Goal: Task Accomplishment & Management: Complete application form

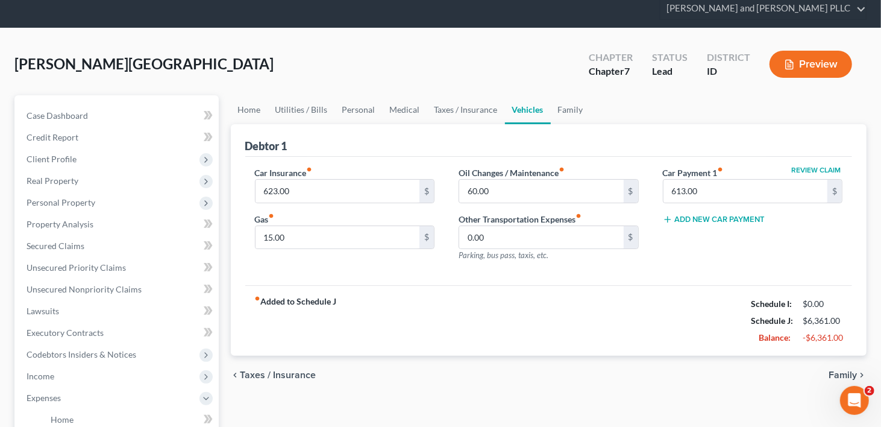
scroll to position [121, 0]
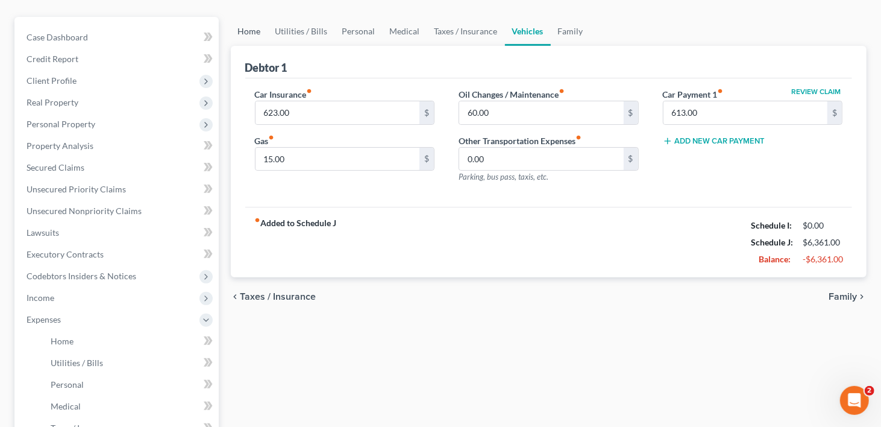
click at [250, 17] on link "Home" at bounding box center [249, 31] width 37 height 29
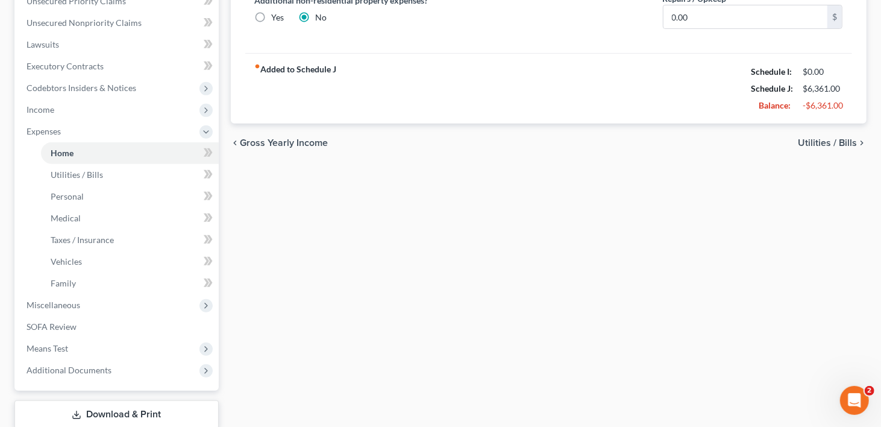
scroll to position [363, 0]
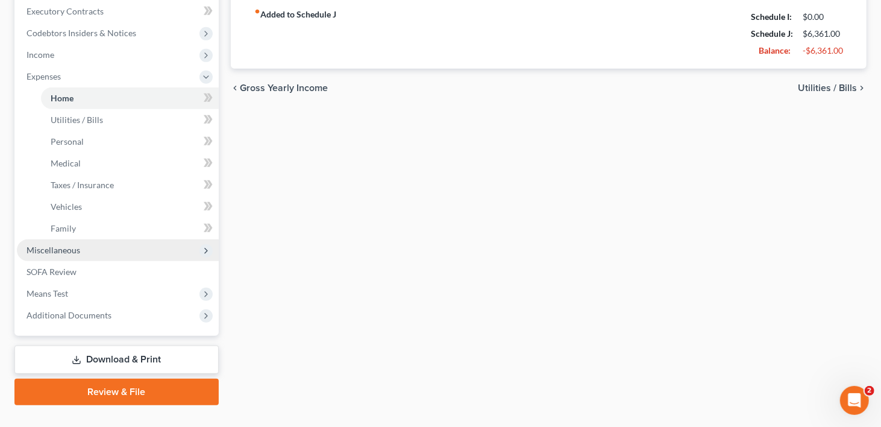
click at [81, 239] on span "Miscellaneous" at bounding box center [118, 250] width 202 height 22
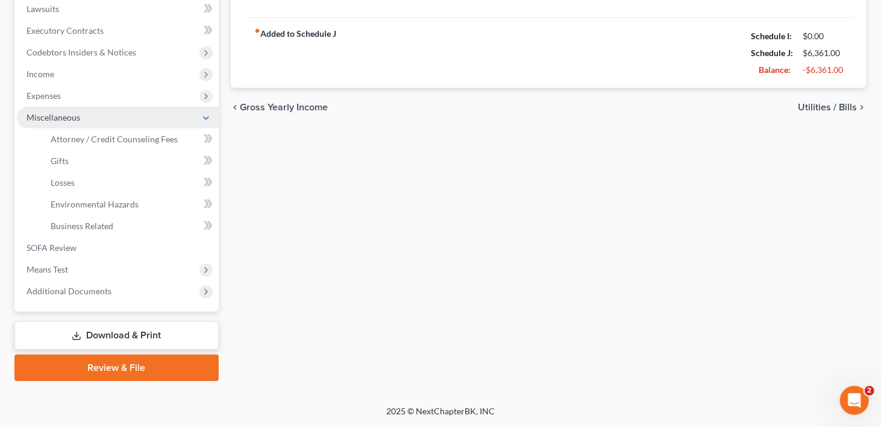
scroll to position [321, 0]
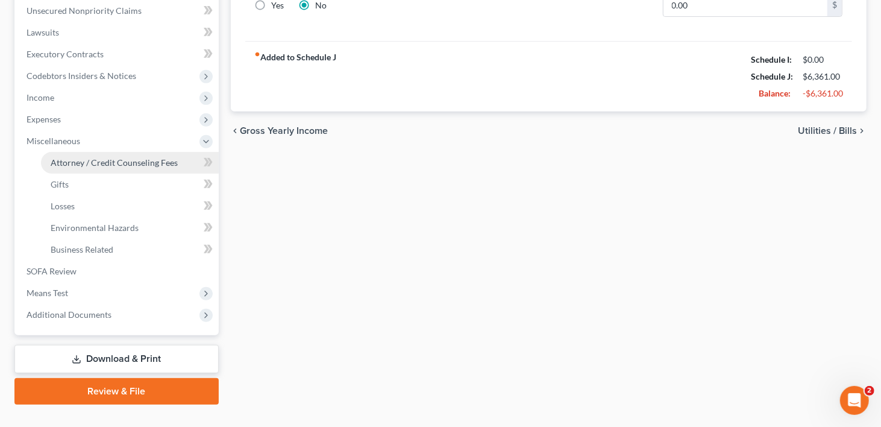
click at [104, 157] on span "Attorney / Credit Counseling Fees" at bounding box center [114, 162] width 127 height 10
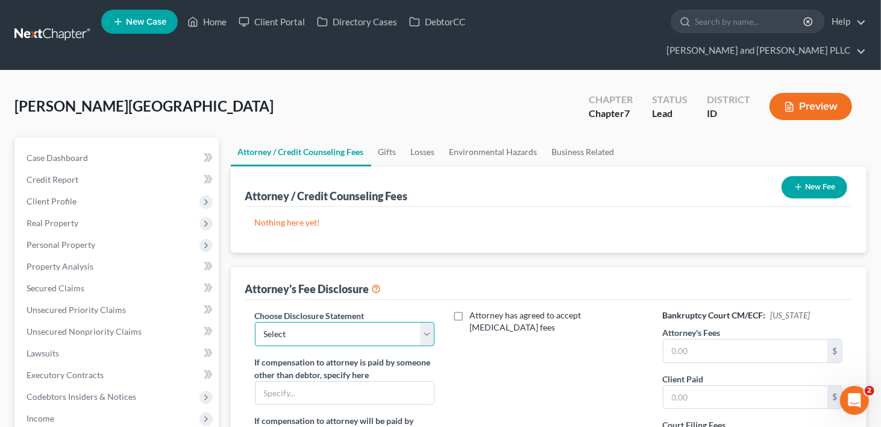
click at [423, 322] on select "Select Chapter 7 Chapter 13" at bounding box center [345, 334] width 180 height 24
select select "0"
click at [255, 322] on select "Select Chapter 7 Chapter 13" at bounding box center [345, 334] width 180 height 24
drag, startPoint x: 723, startPoint y: 328, endPoint x: 767, endPoint y: 353, distance: 50.2
click at [737, 339] on input "text" at bounding box center [746, 350] width 165 height 23
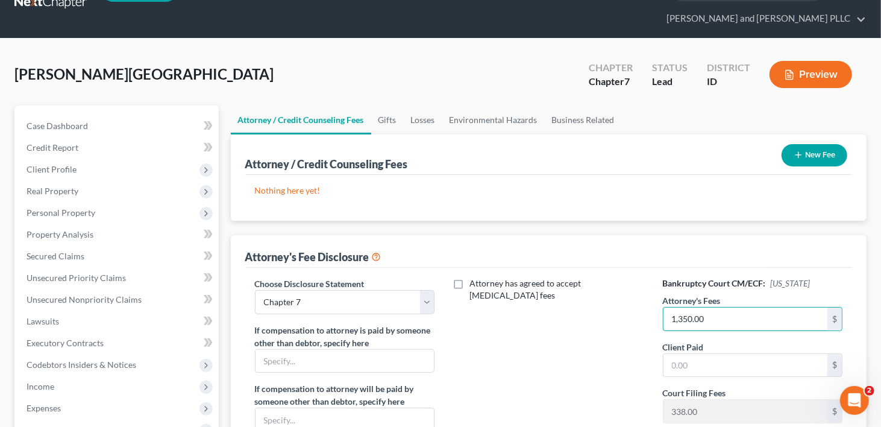
scroll to position [60, 0]
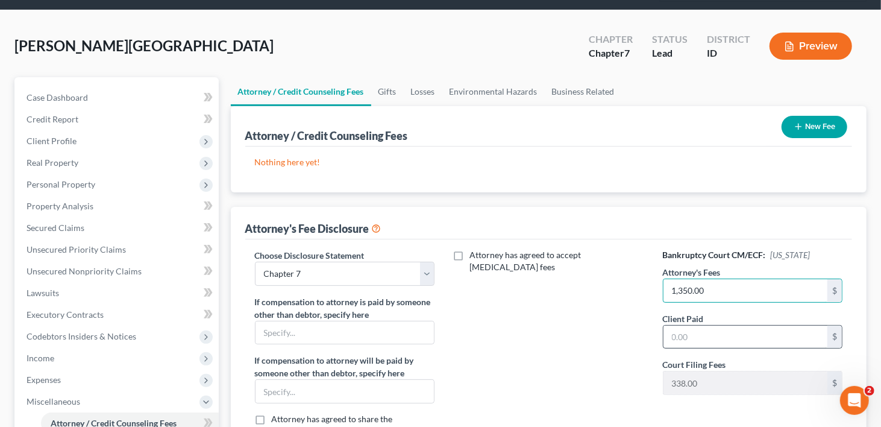
type input "1,350.00"
click at [717, 326] on input "text" at bounding box center [746, 337] width 165 height 23
type input "1,350.00"
click at [384, 77] on link "Gifts" at bounding box center [387, 91] width 33 height 29
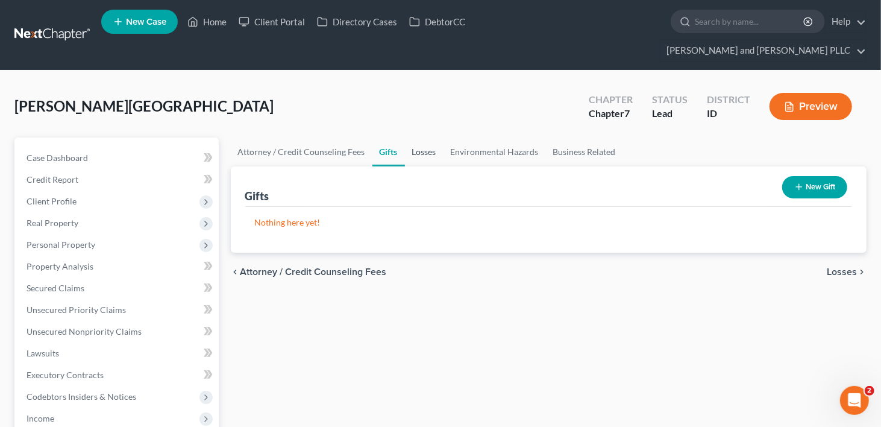
click at [430, 137] on link "Losses" at bounding box center [424, 151] width 39 height 29
click at [494, 137] on link "Environmental Hazards" at bounding box center [495, 151] width 102 height 29
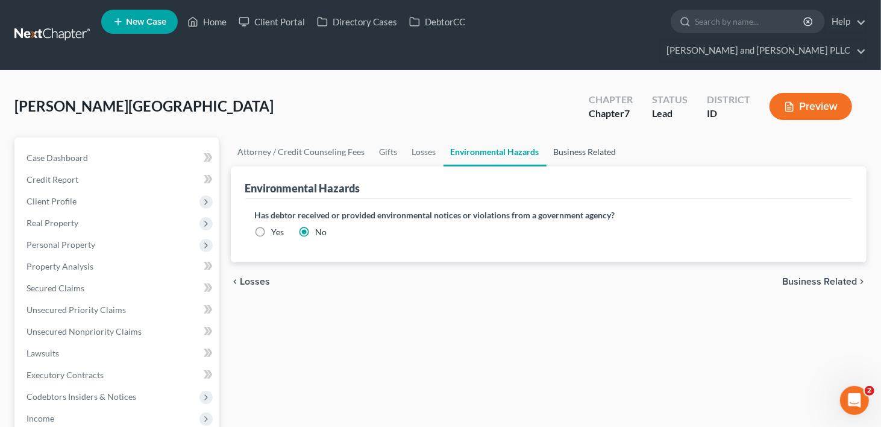
click at [579, 137] on link "Business Related" at bounding box center [585, 151] width 77 height 29
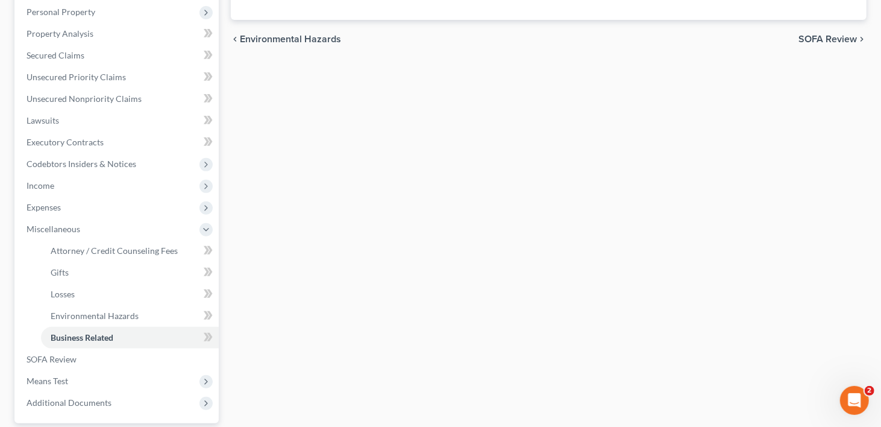
scroll to position [241, 0]
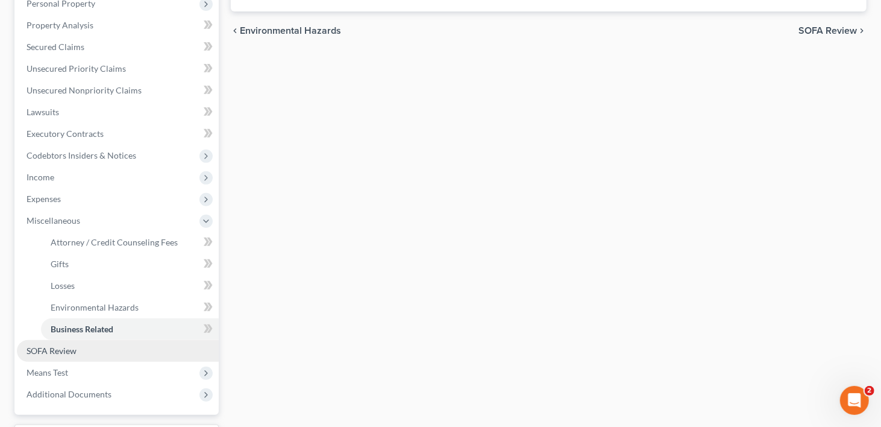
click at [34, 345] on span "SOFA Review" at bounding box center [52, 350] width 50 height 10
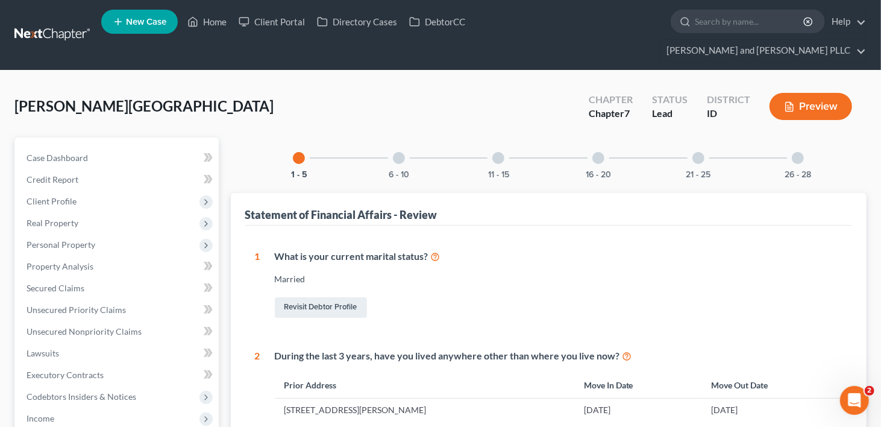
click at [143, 13] on link "New Case" at bounding box center [139, 22] width 77 height 24
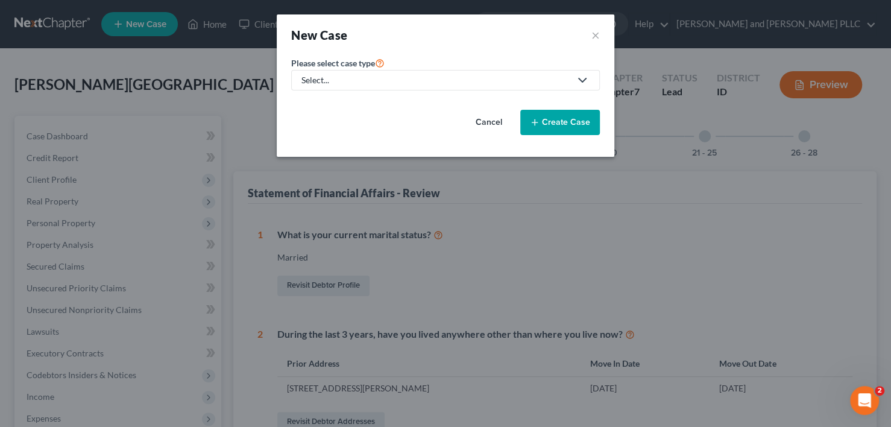
click at [371, 82] on div "Select..." at bounding box center [435, 80] width 269 height 12
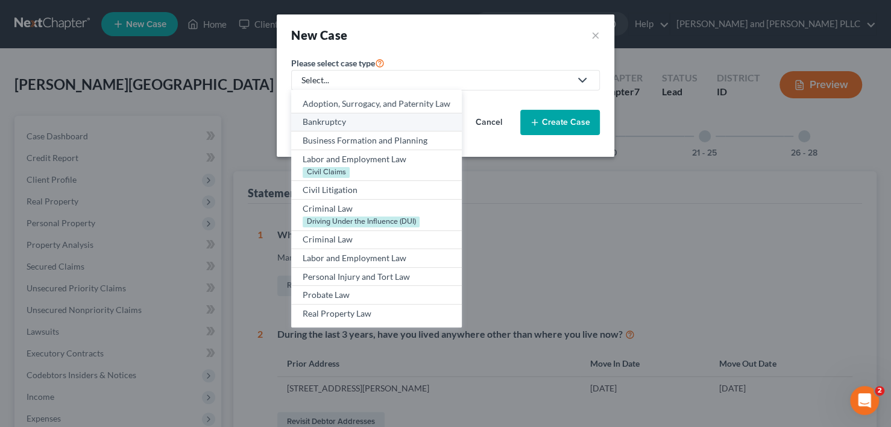
click at [348, 124] on div "Bankruptcy" at bounding box center [377, 122] width 148 height 12
select select "86"
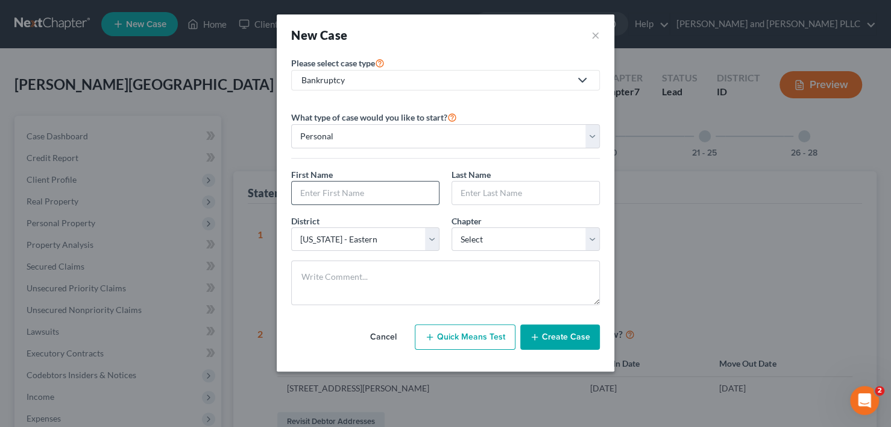
click at [332, 186] on input "text" at bounding box center [365, 192] width 147 height 23
click at [331, 192] on input "text" at bounding box center [365, 192] width 147 height 23
type input "[PERSON_NAME]"
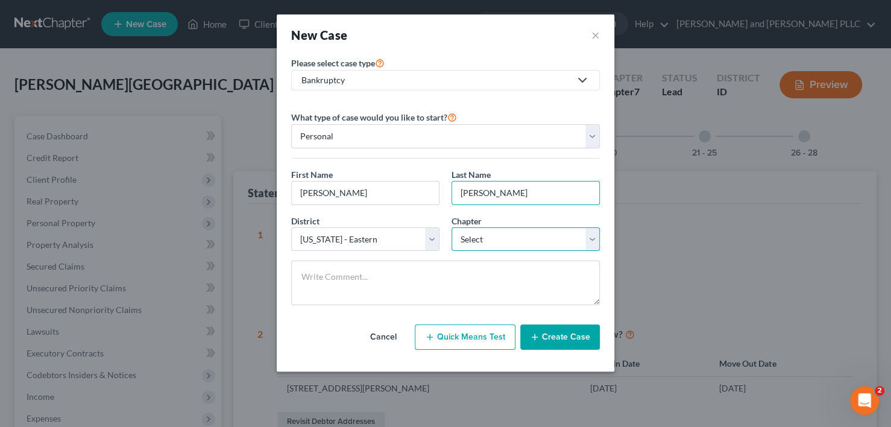
click at [480, 240] on select "Select 7 11 12 13" at bounding box center [525, 239] width 148 height 24
select select "0"
click at [451, 227] on select "Select 7 11 12 13" at bounding box center [525, 239] width 148 height 24
click at [570, 339] on button "Create Case" at bounding box center [560, 336] width 80 height 25
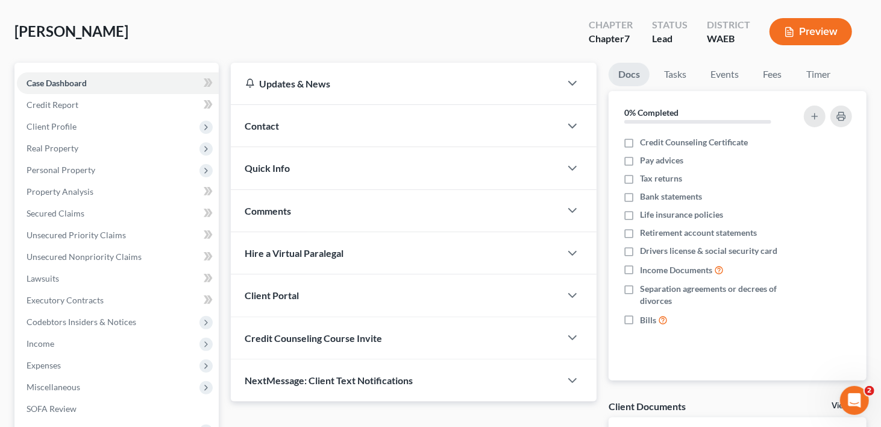
scroll to position [212, 0]
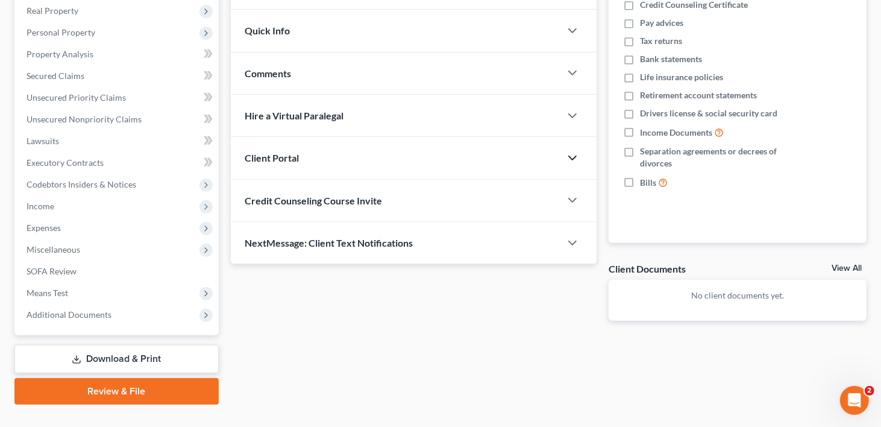
click at [575, 151] on icon "button" at bounding box center [572, 158] width 14 height 14
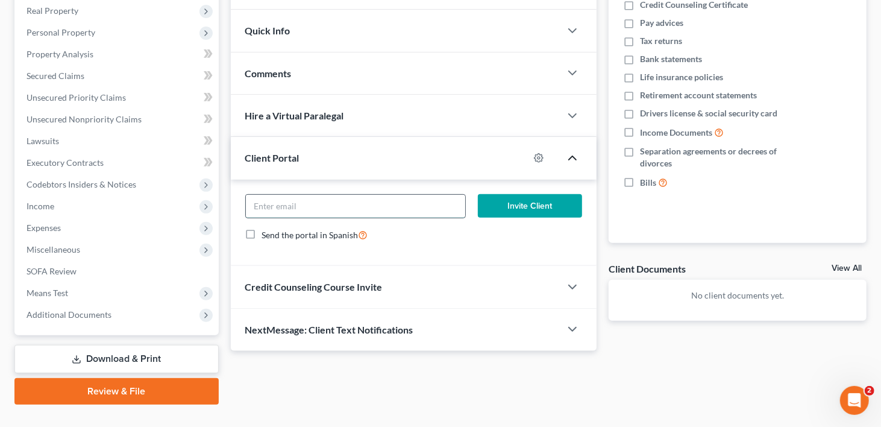
paste input "Dear [PERSON_NAME], We're excited for you to have a fresh financial start this …"
type input "Dear [PERSON_NAME], We're excited for you to have a fresh financial start this …"
drag, startPoint x: 455, startPoint y: 179, endPoint x: 221, endPoint y: 175, distance: 234.5
click at [221, 175] on div "Petition Navigation Case Dashboard Payments Invoices Payments Payments Credit R…" at bounding box center [440, 164] width 864 height 479
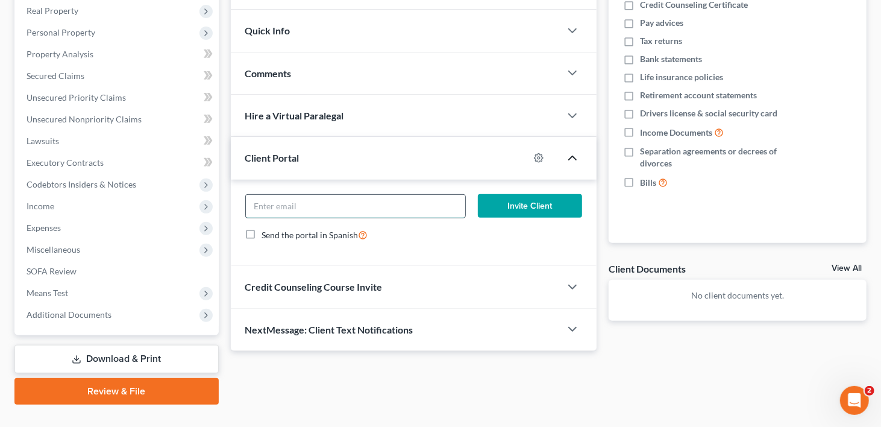
paste input "[EMAIL_ADDRESS][DOMAIN_NAME]"
type input "[EMAIL_ADDRESS][DOMAIN_NAME]"
click at [533, 194] on button "Invite Client" at bounding box center [530, 206] width 104 height 24
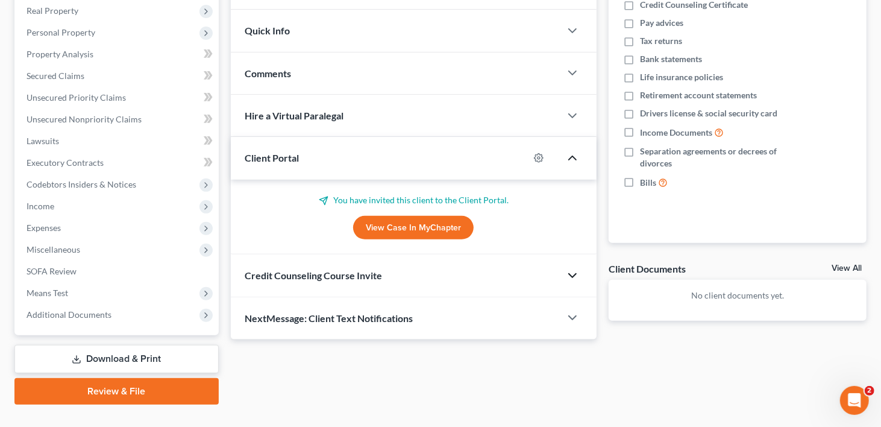
click at [570, 274] on polyline "button" at bounding box center [572, 276] width 7 height 4
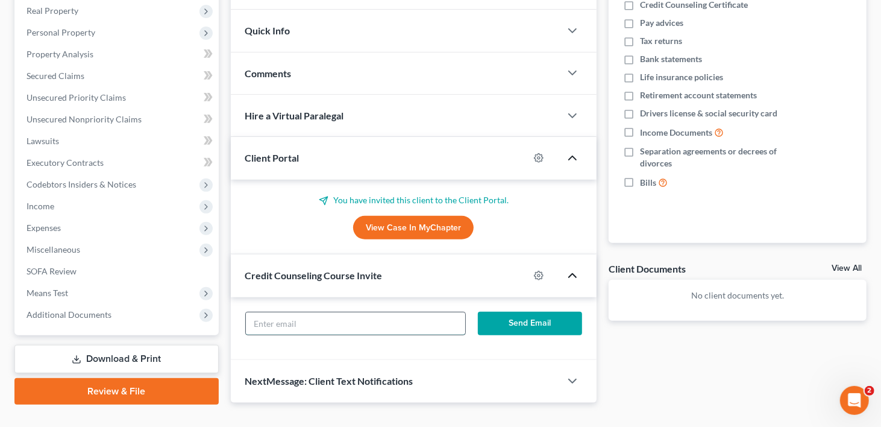
paste input "[EMAIL_ADDRESS][DOMAIN_NAME]"
type input "[EMAIL_ADDRESS][DOMAIN_NAME]"
click at [544, 312] on button "Send Email" at bounding box center [530, 324] width 104 height 24
